Goal: Task Accomplishment & Management: Manage account settings

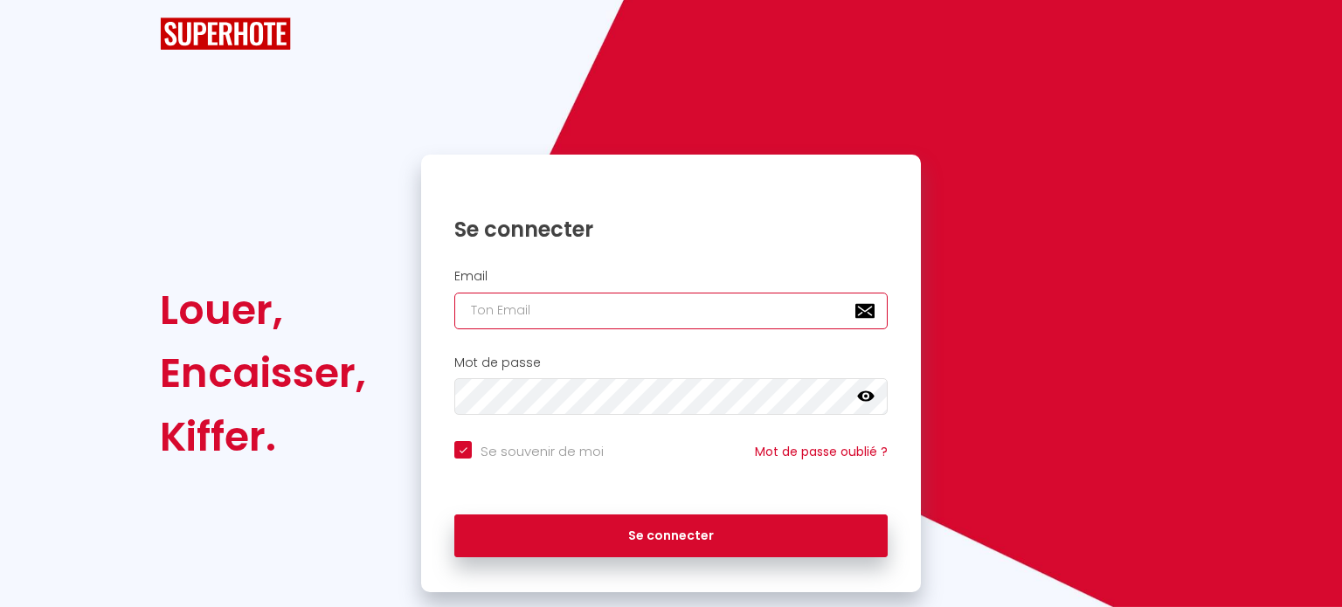
type input "[EMAIL_ADDRESS][MEDICAL_DATA][DOMAIN_NAME]"
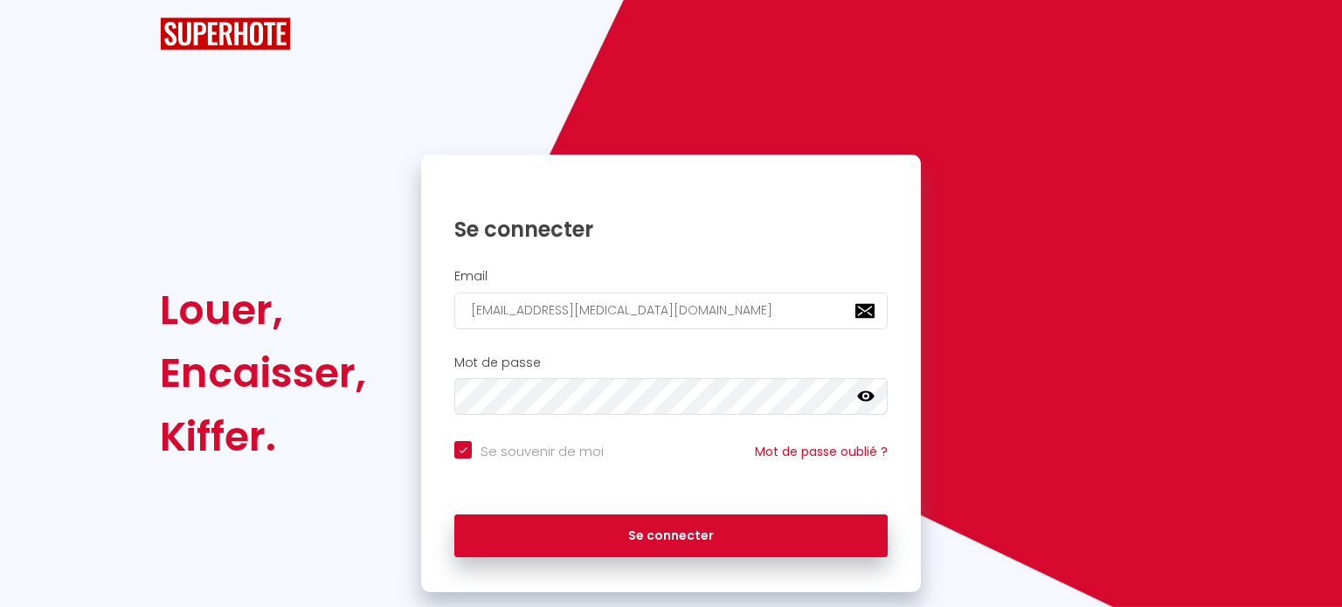
checkbox input "true"
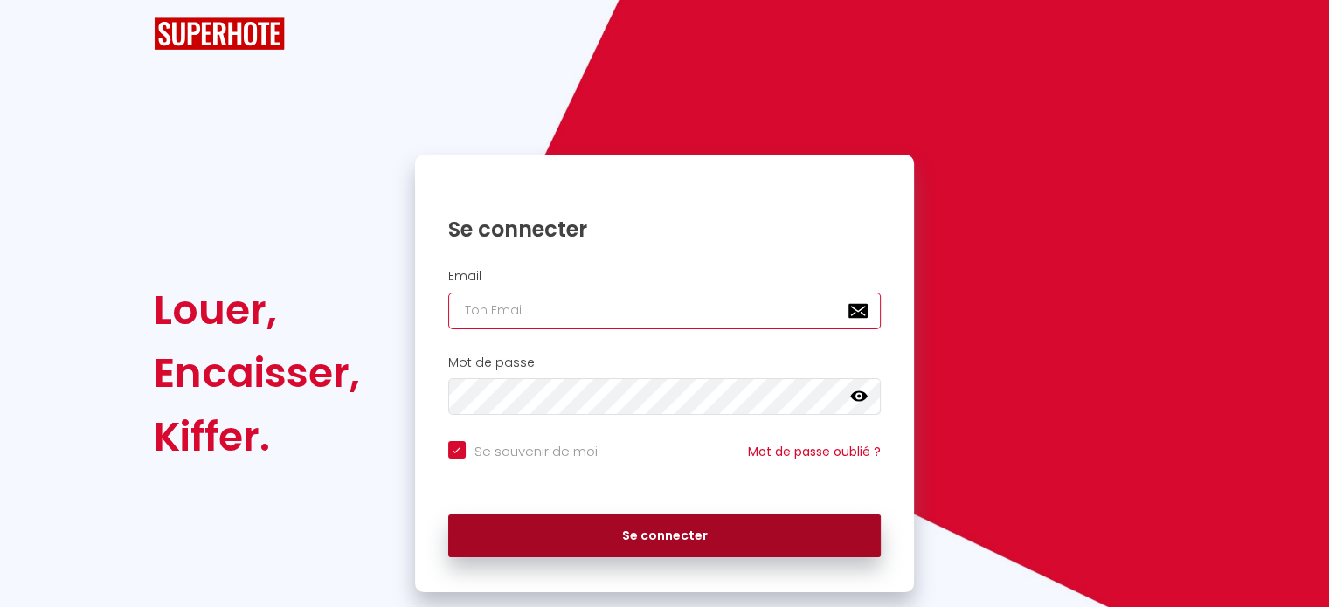
type input "[EMAIL_ADDRESS][MEDICAL_DATA][DOMAIN_NAME]"
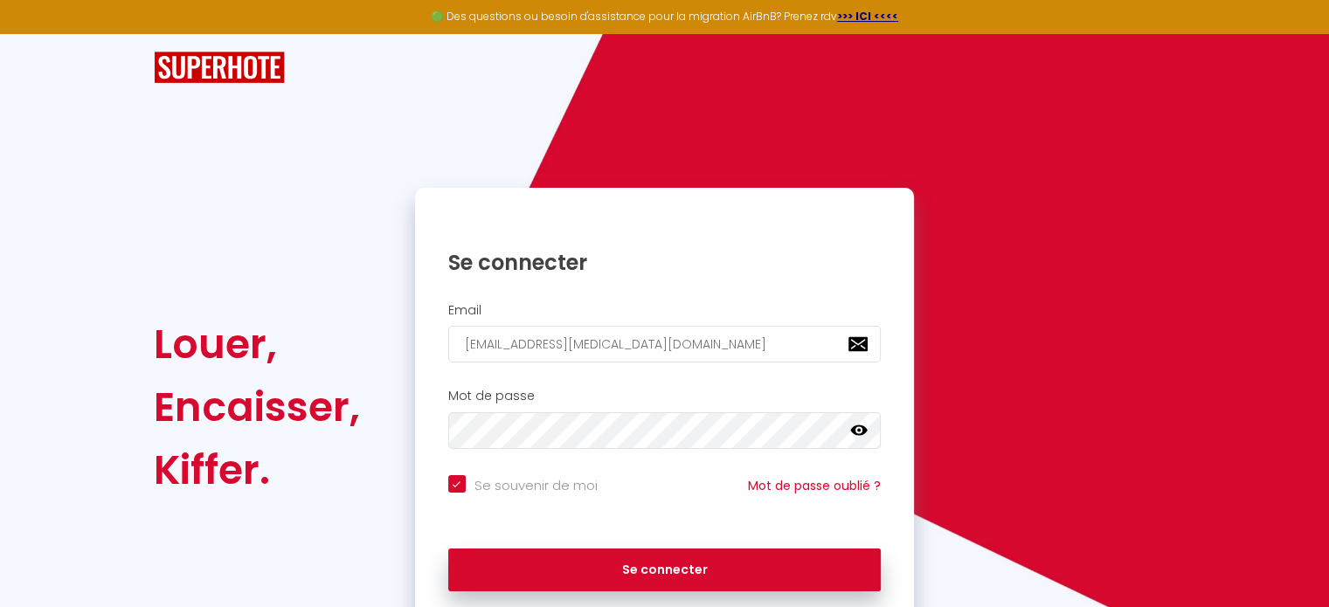
drag, startPoint x: 681, startPoint y: 521, endPoint x: 645, endPoint y: 536, distance: 38.8
click at [645, 536] on div "Se connecter" at bounding box center [665, 570] width 500 height 79
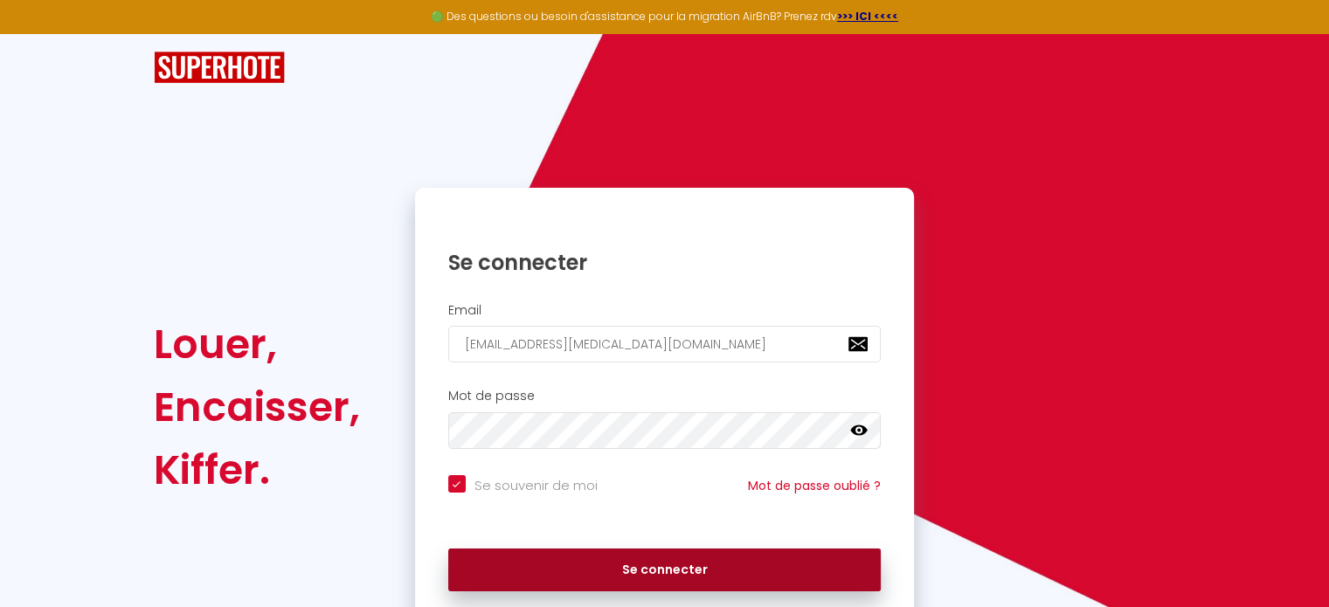
drag, startPoint x: 657, startPoint y: 555, endPoint x: 620, endPoint y: 577, distance: 42.7
click at [620, 577] on button "Se connecter" at bounding box center [664, 571] width 433 height 44
checkbox input "true"
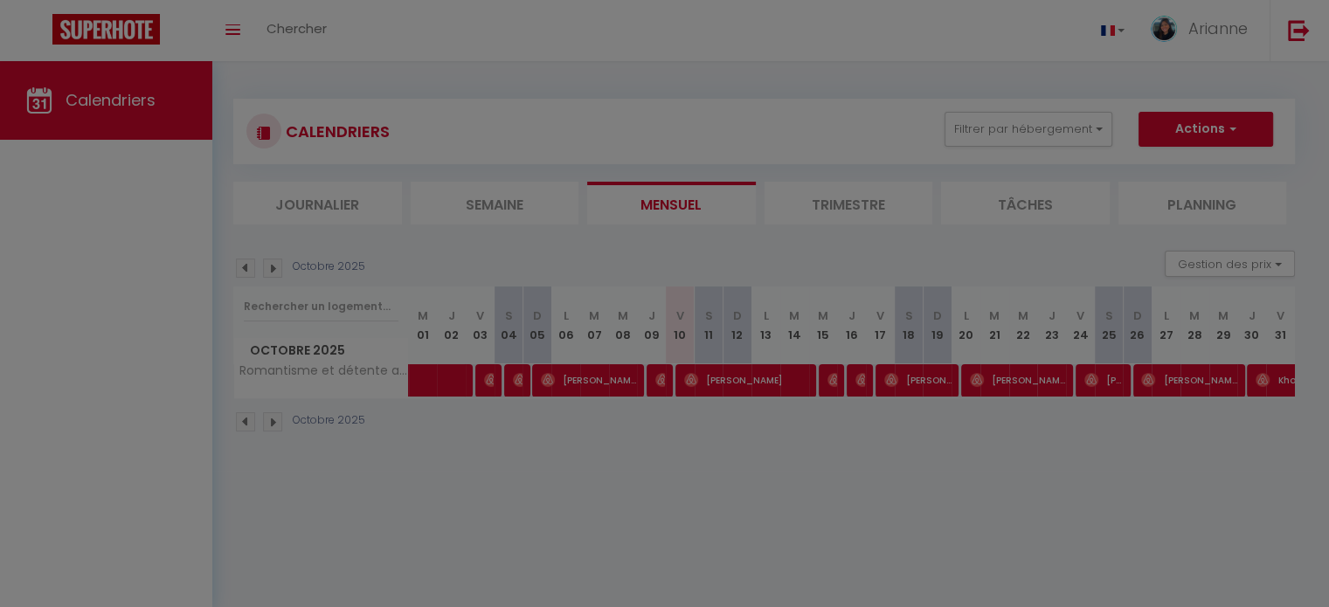
click at [1042, 439] on div at bounding box center [664, 303] width 1329 height 607
click at [1293, 30] on div at bounding box center [664, 303] width 1329 height 607
click at [1287, 111] on div at bounding box center [664, 303] width 1329 height 607
click at [1296, 27] on div at bounding box center [664, 303] width 1329 height 607
click at [979, 527] on div at bounding box center [664, 303] width 1329 height 607
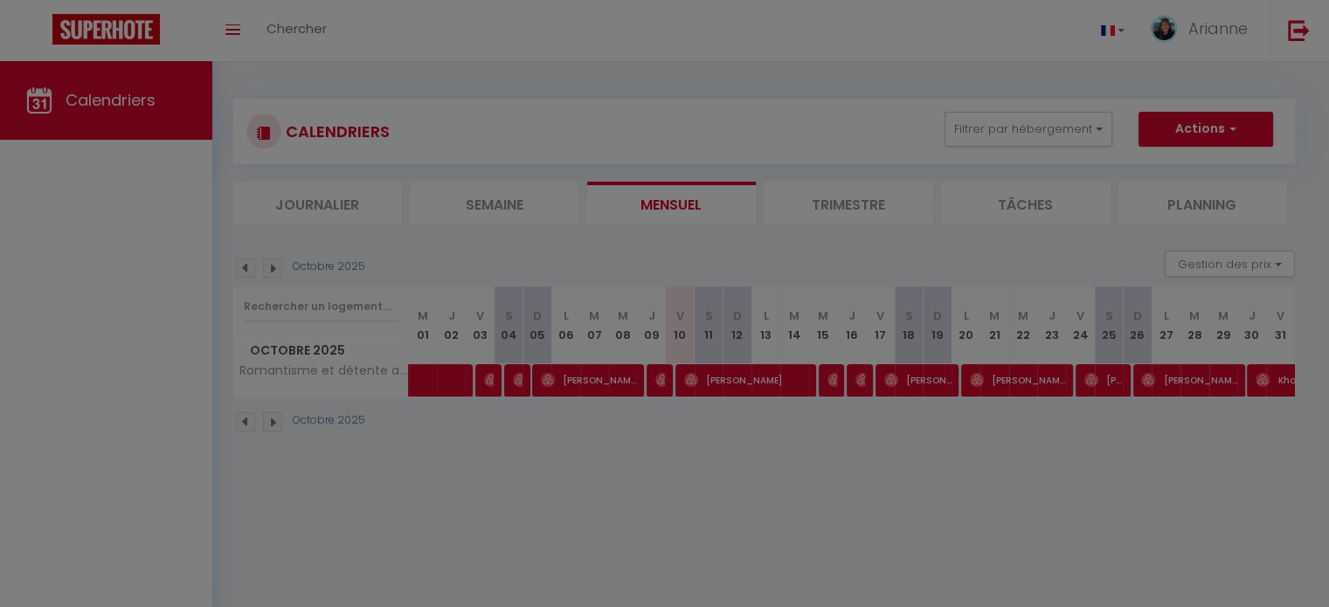
click at [1305, 17] on div at bounding box center [664, 303] width 1329 height 607
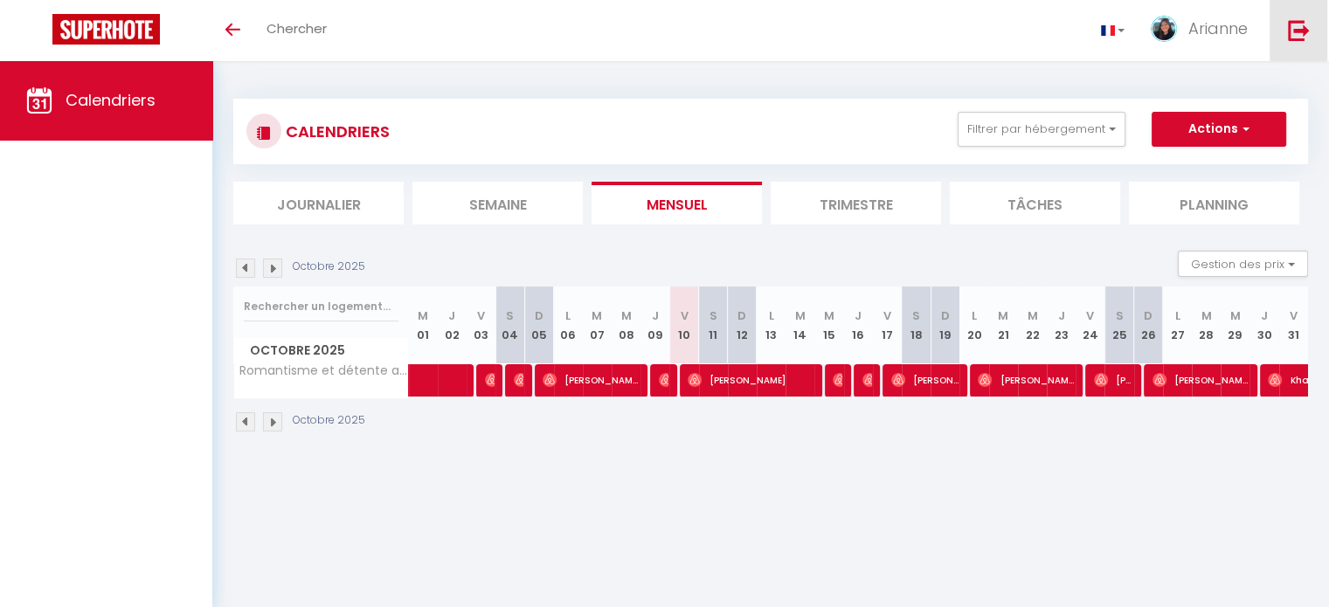
click at [1293, 38] on img at bounding box center [1299, 30] width 22 height 22
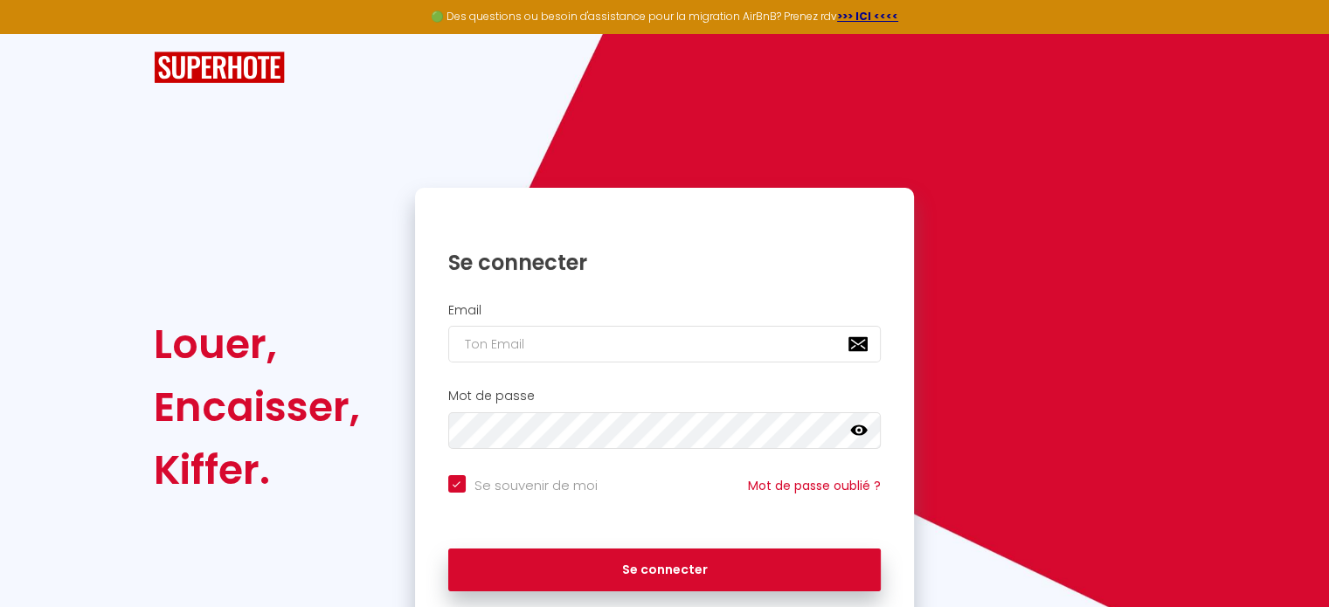
checkbox input "true"
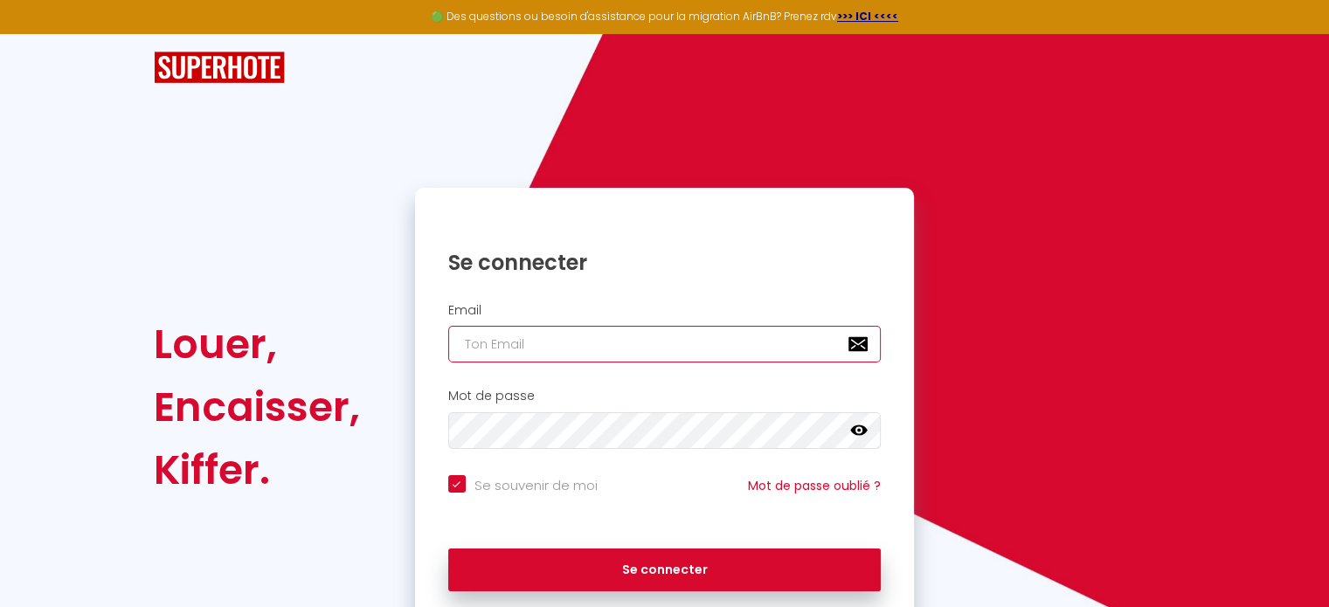
type input "[EMAIL_ADDRESS][MEDICAL_DATA][DOMAIN_NAME]"
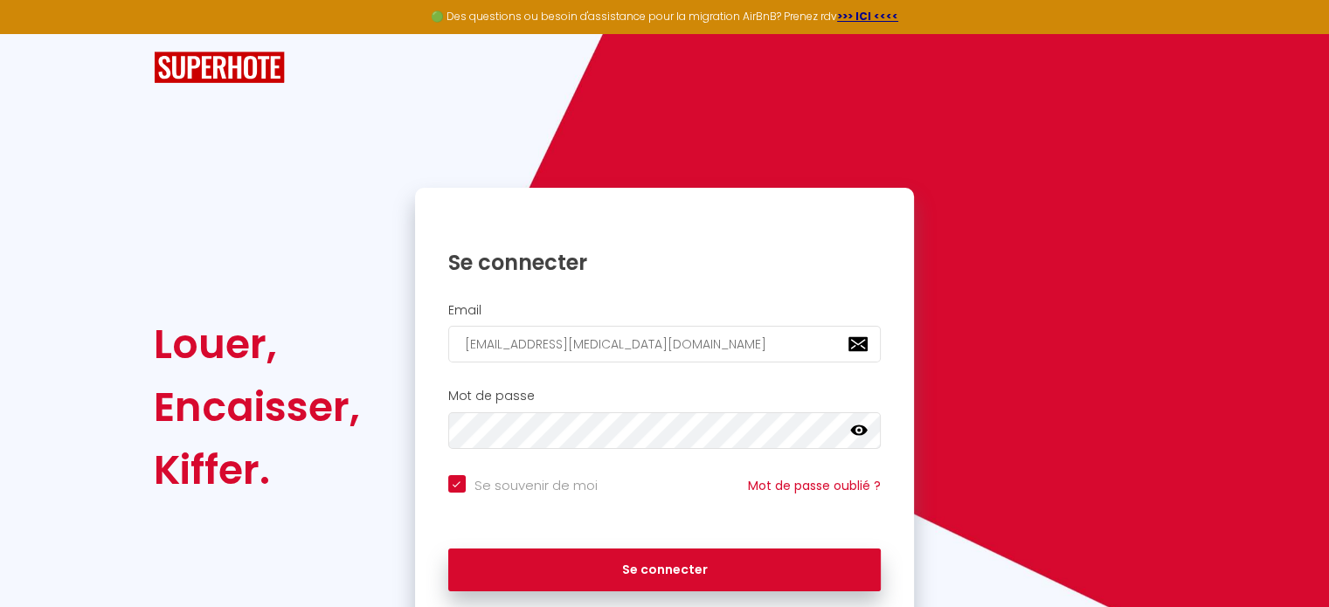
checkbox input "true"
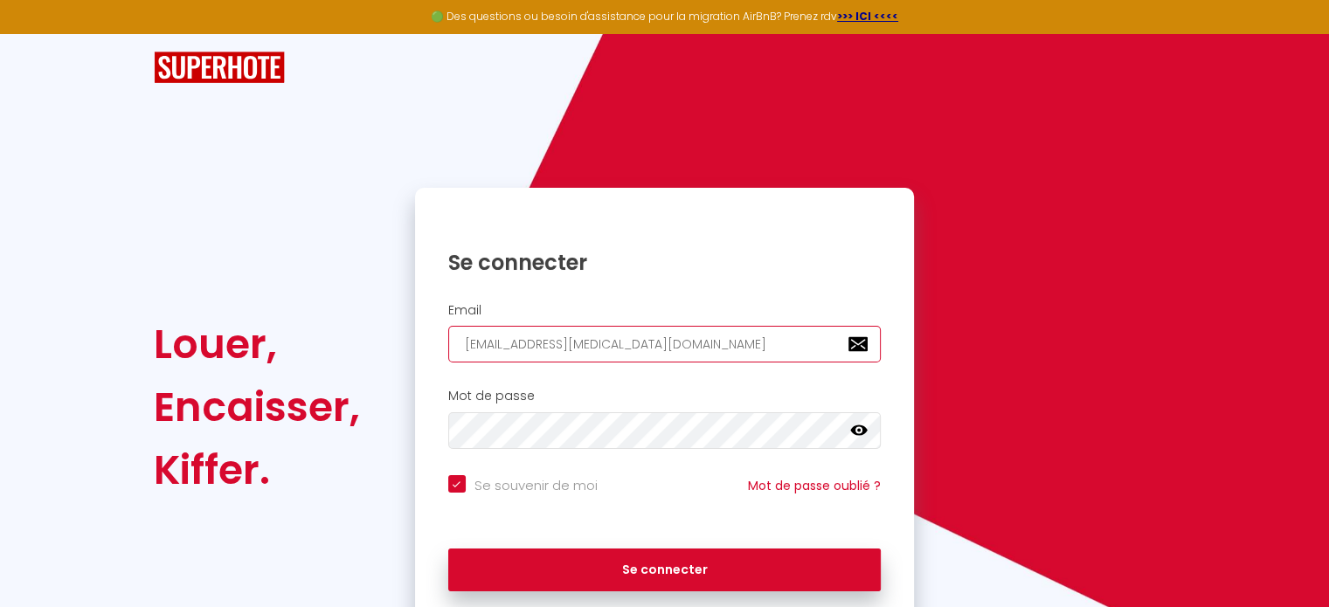
click at [675, 338] on input "[EMAIL_ADDRESS][MEDICAL_DATA][DOMAIN_NAME]" at bounding box center [664, 344] width 433 height 37
type input "[EMAIL_ADDRESS][MEDICAL_DATA][DOMAIN_NAME]"
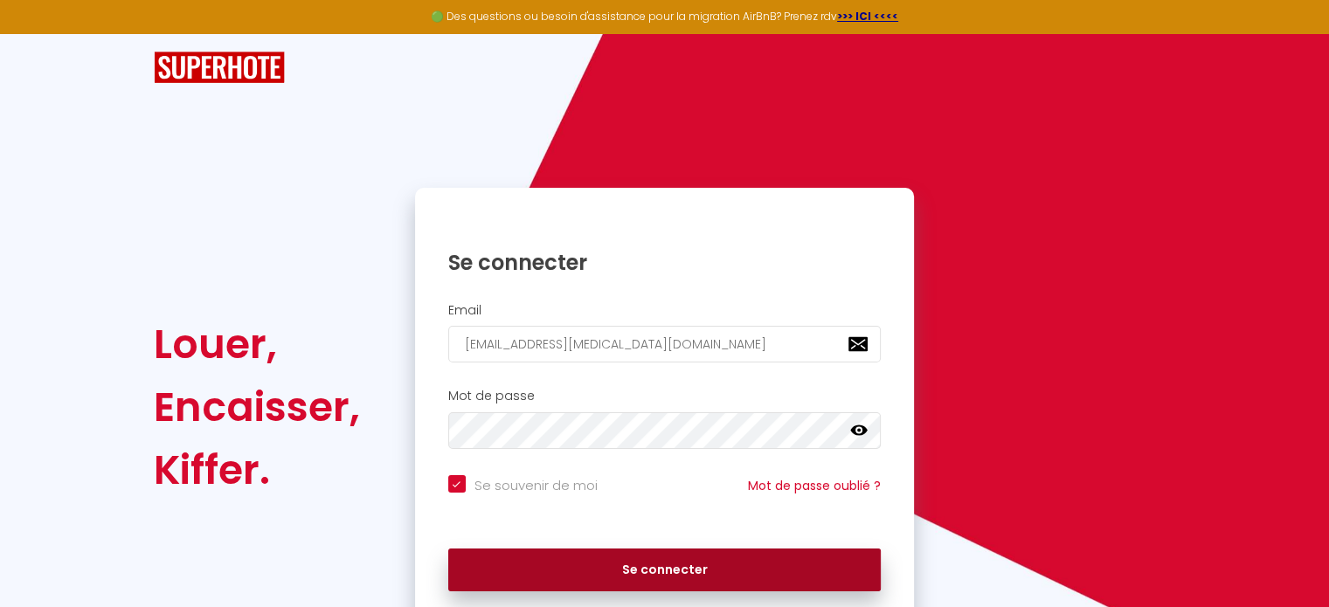
click at [636, 562] on button "Se connecter" at bounding box center [664, 571] width 433 height 44
checkbox input "true"
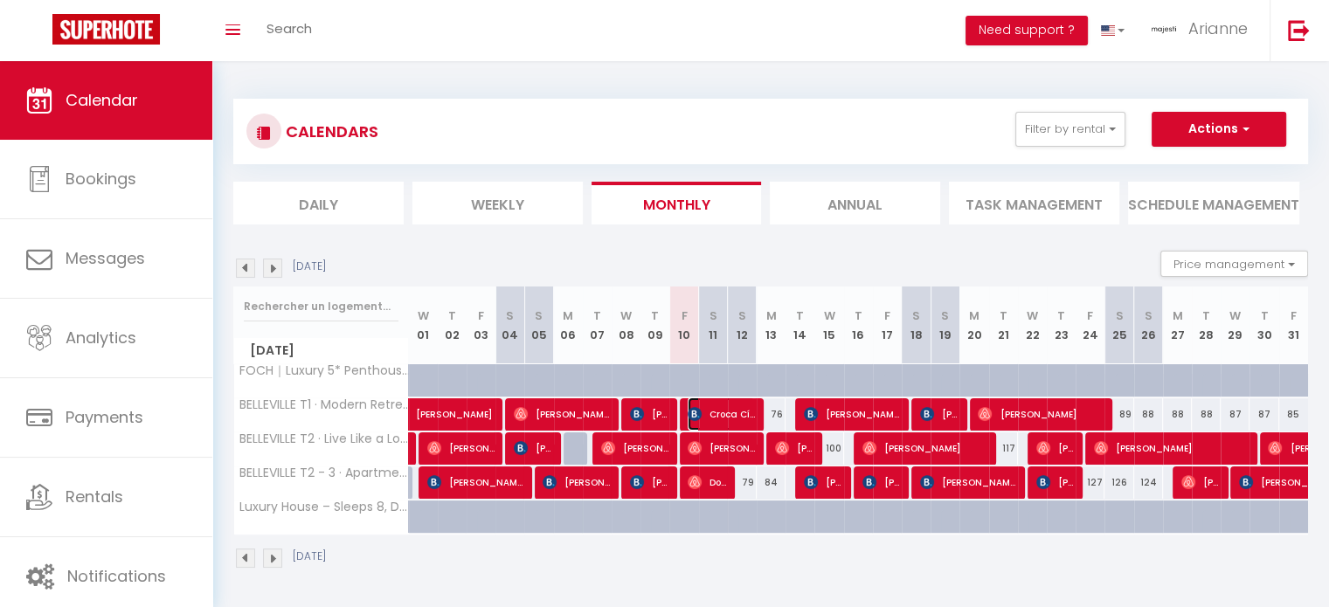
click at [742, 408] on span "Croca Cíntia" at bounding box center [721, 414] width 67 height 33
select select "OK"
select select "KO"
select select "0"
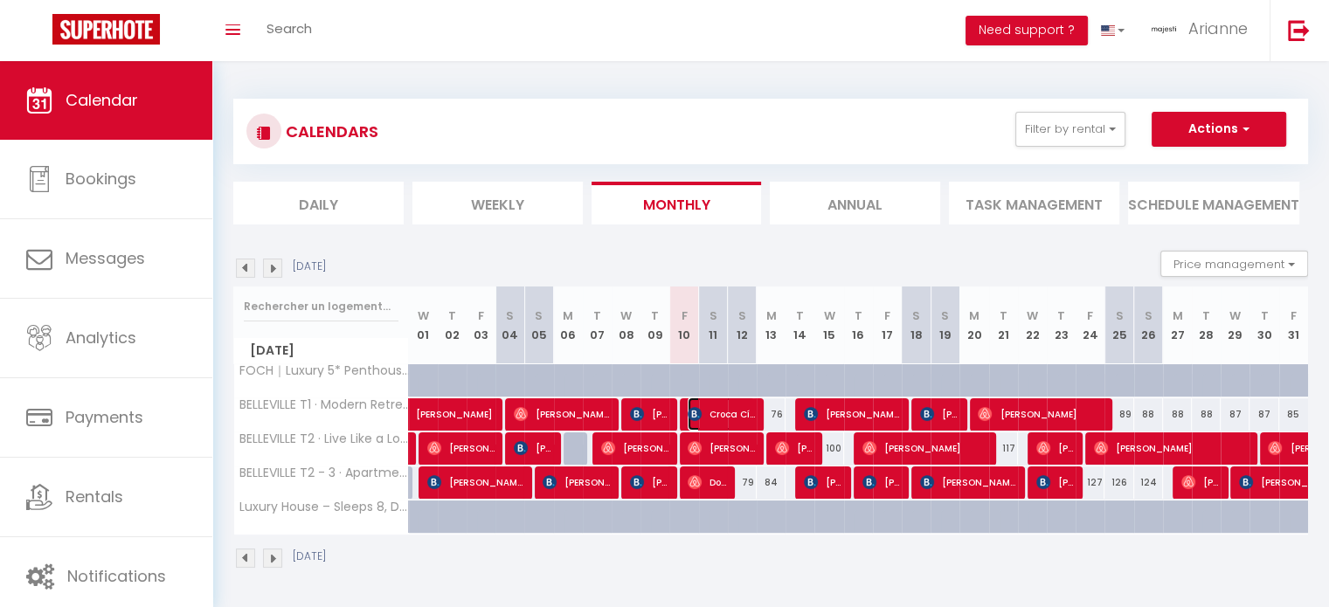
select select "1"
select select
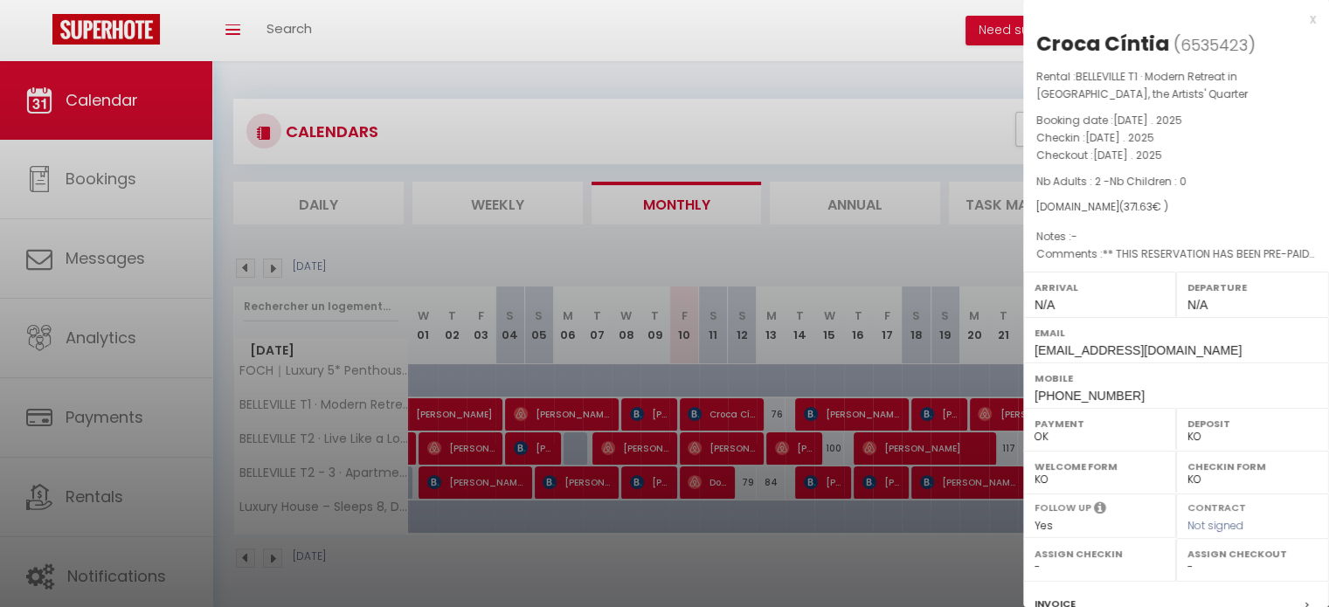
click at [744, 438] on div at bounding box center [664, 303] width 1329 height 607
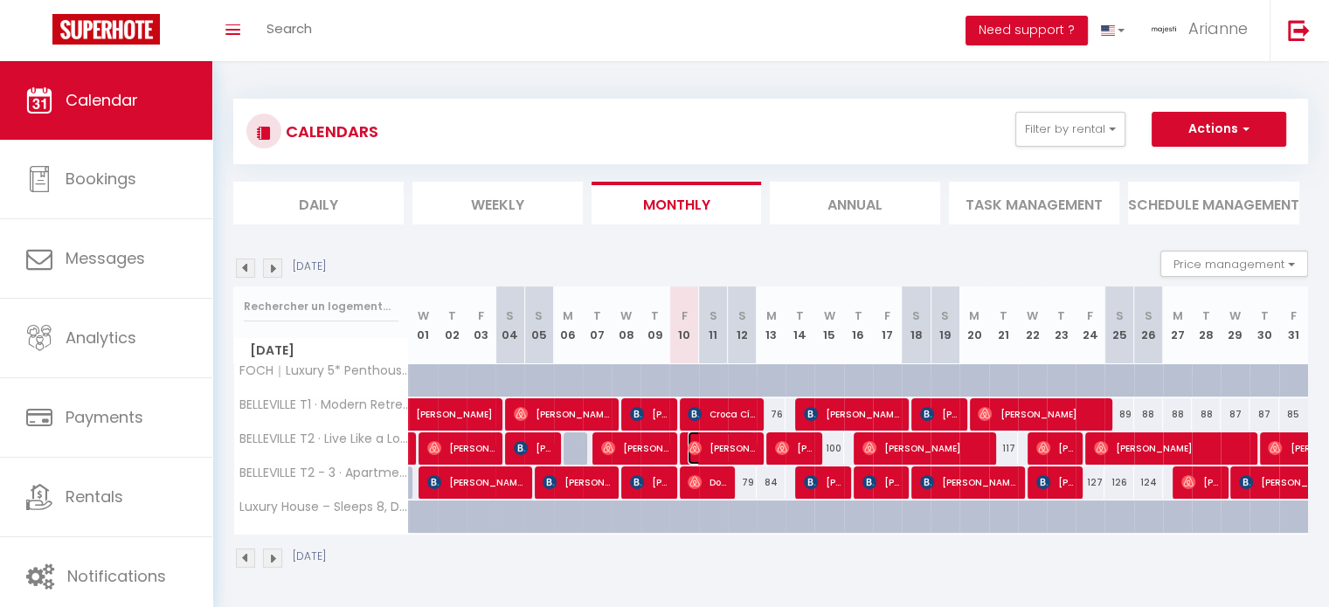
click at [748, 456] on span "[PERSON_NAME]" at bounding box center [721, 448] width 67 height 33
select select "OK"
